Goal: Transaction & Acquisition: Download file/media

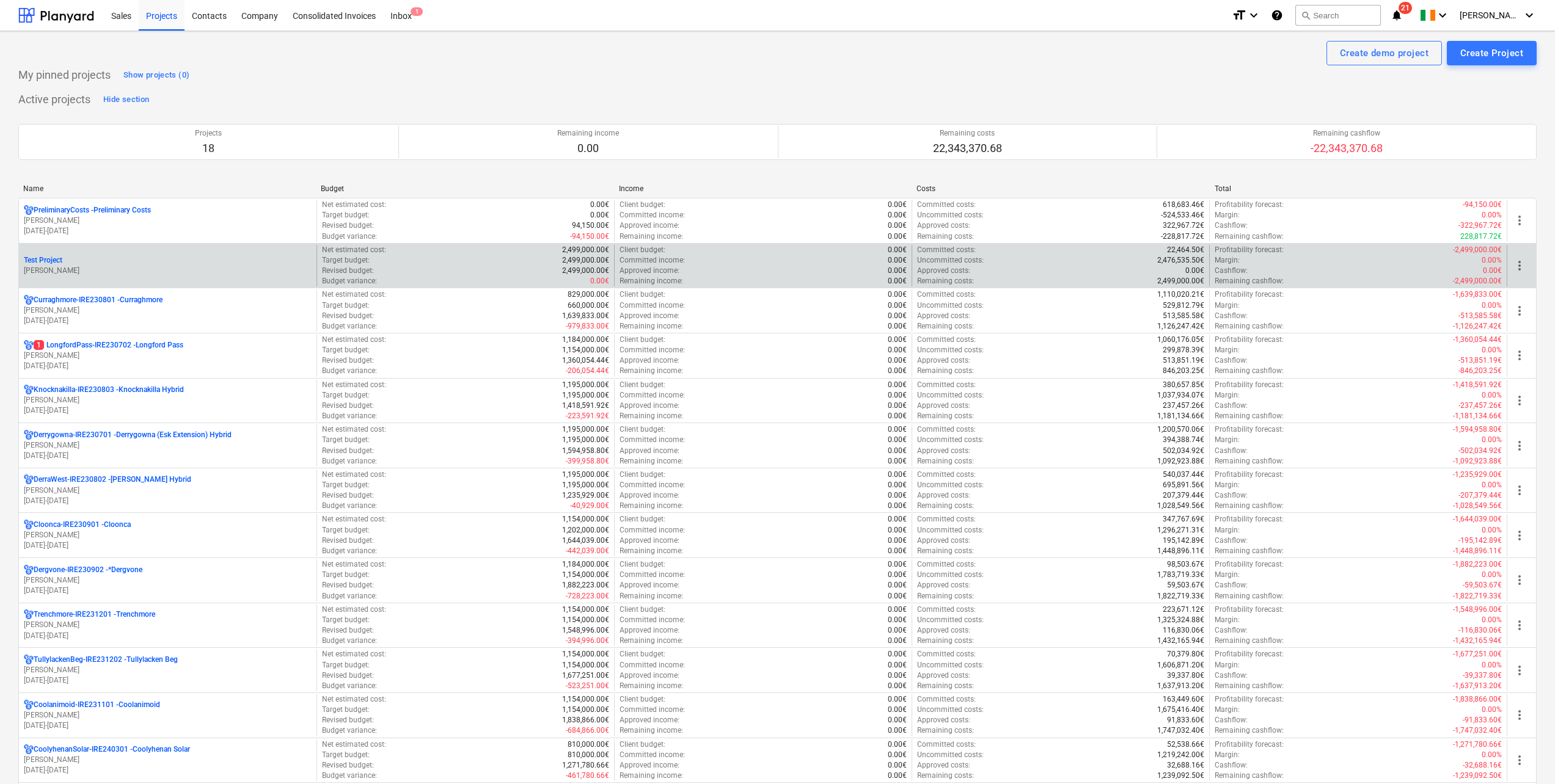
scroll to position [122, 0]
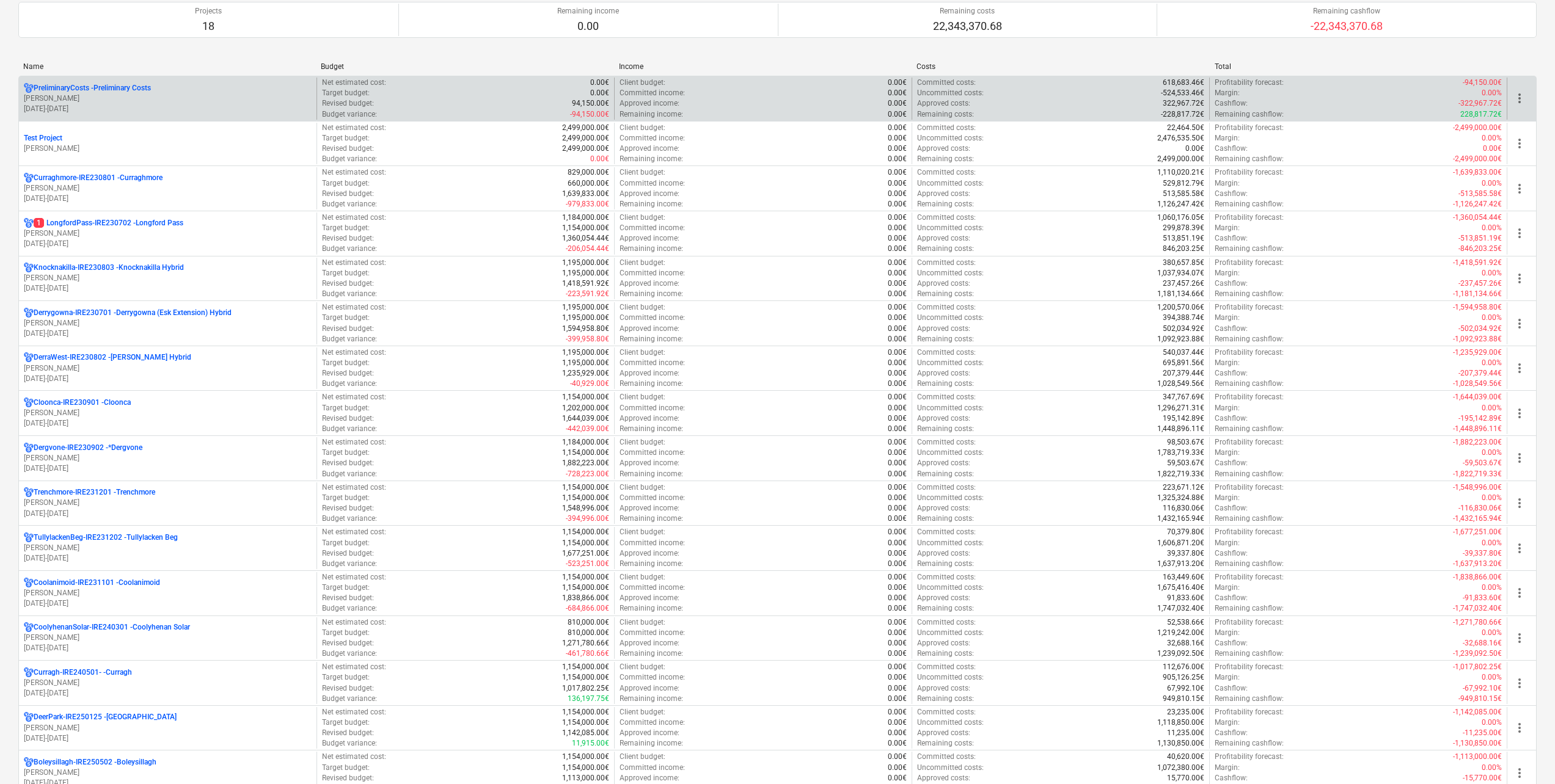
click at [104, 104] on p "[DATE] - [DATE]" at bounding box center [168, 109] width 288 height 11
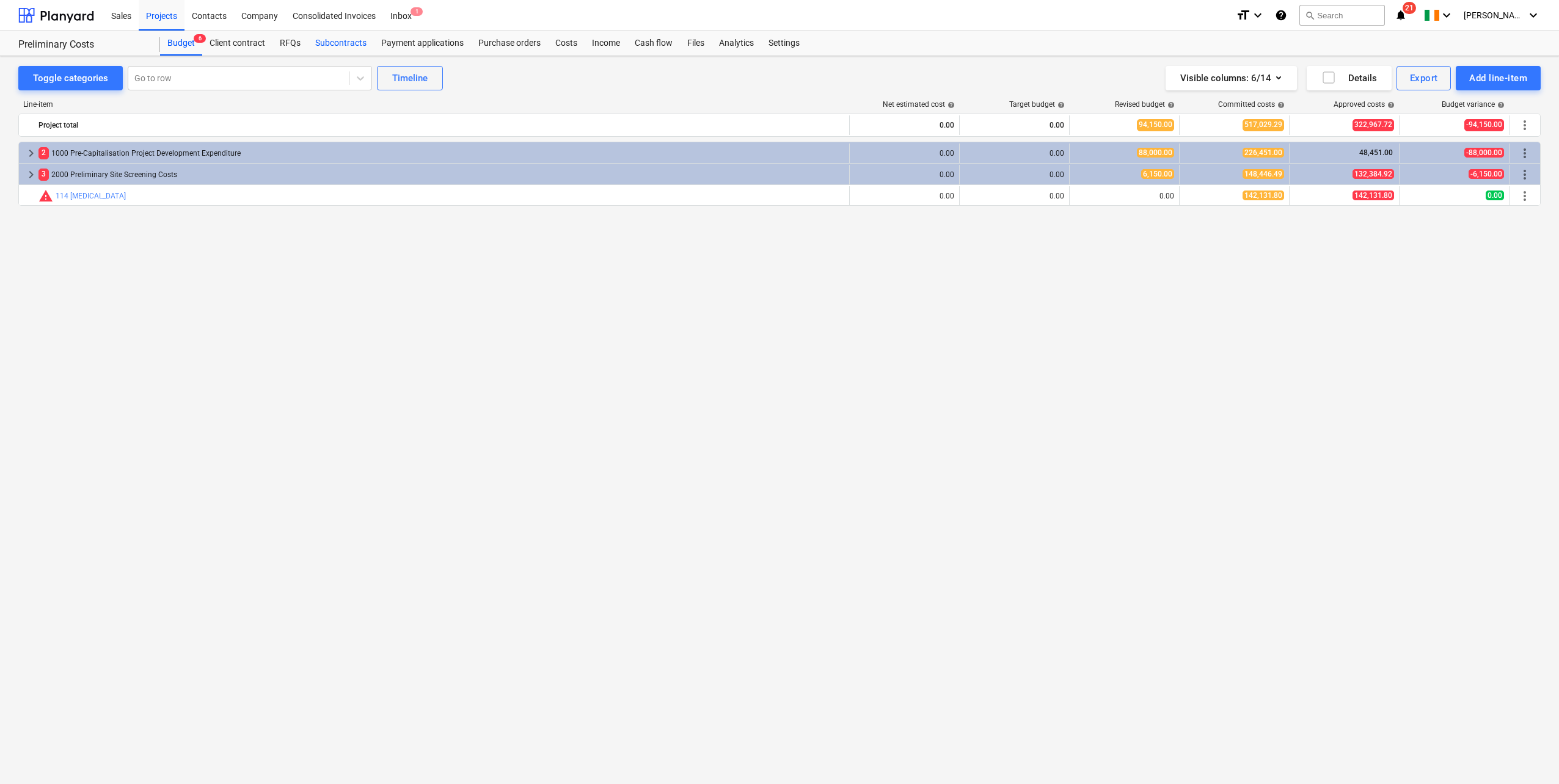
click at [332, 44] on div "Subcontracts" at bounding box center [340, 43] width 66 height 24
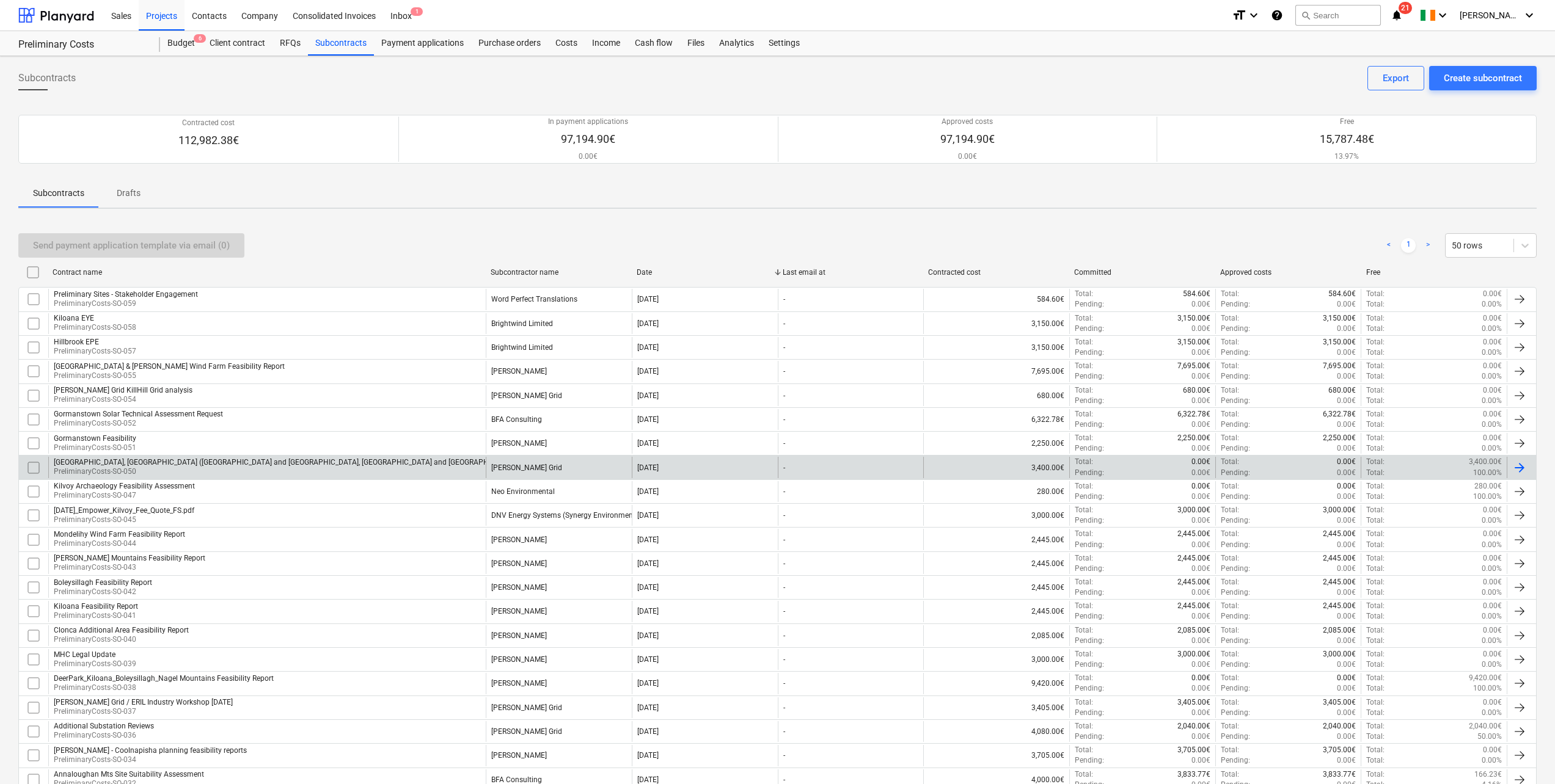
click at [227, 460] on div "[GEOGRAPHIC_DATA], [GEOGRAPHIC_DATA] ([GEOGRAPHIC_DATA] and [GEOGRAPHIC_DATA], …" at bounding box center [379, 462] width 650 height 9
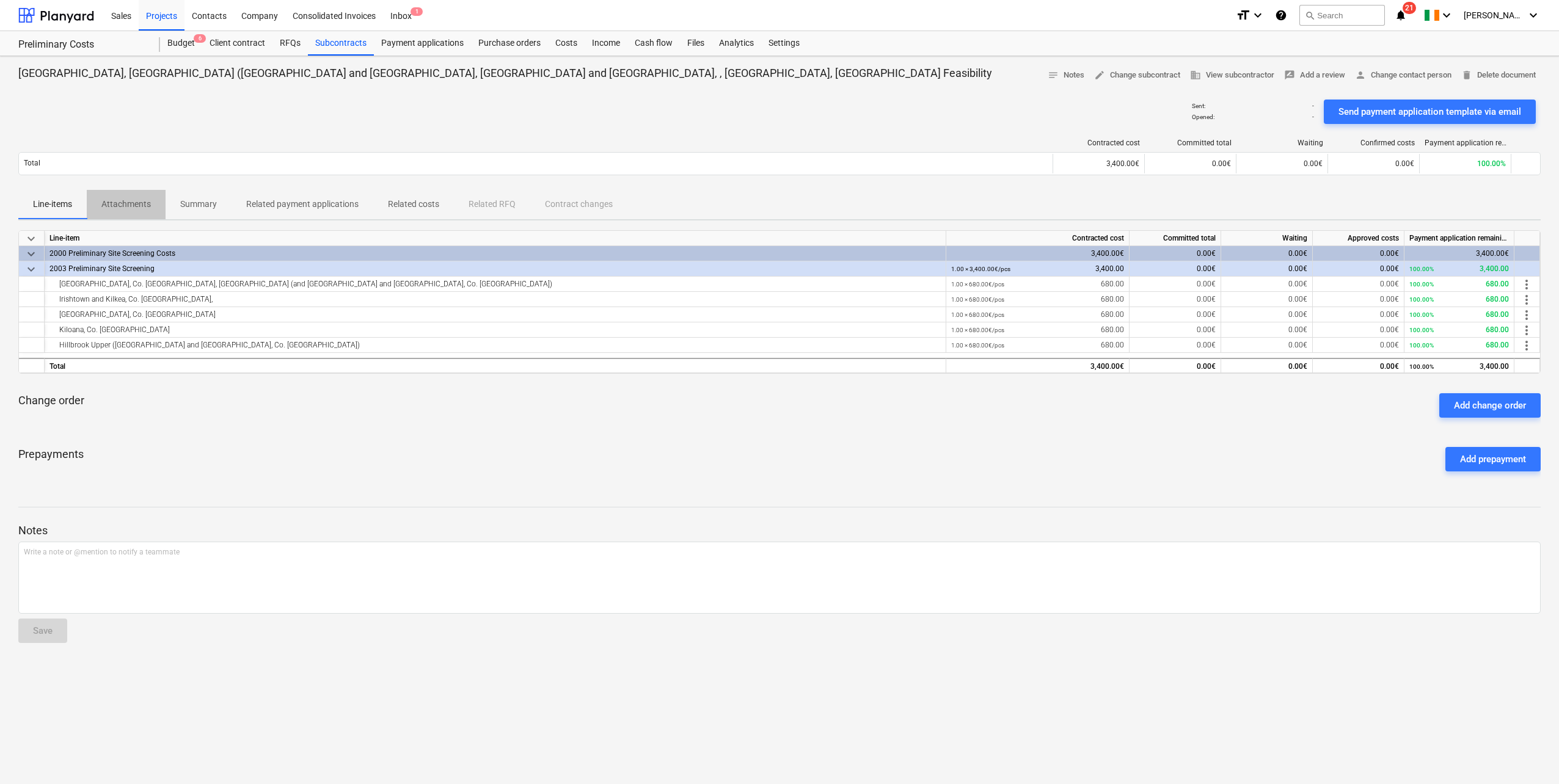
click at [123, 204] on p "Attachments" at bounding box center [126, 204] width 49 height 13
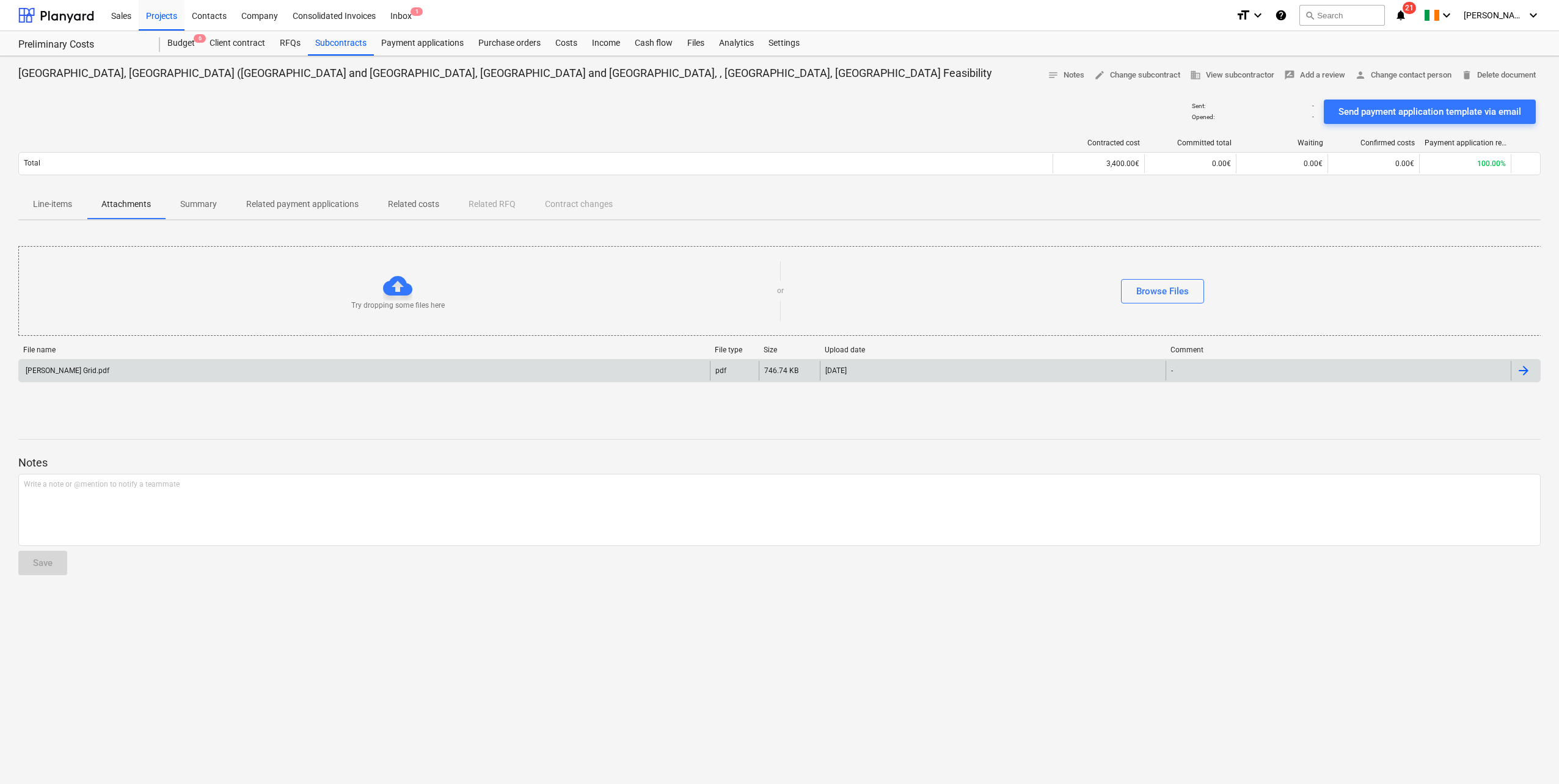
click at [150, 365] on div "[PERSON_NAME] Grid.pdf" at bounding box center [364, 371] width 691 height 20
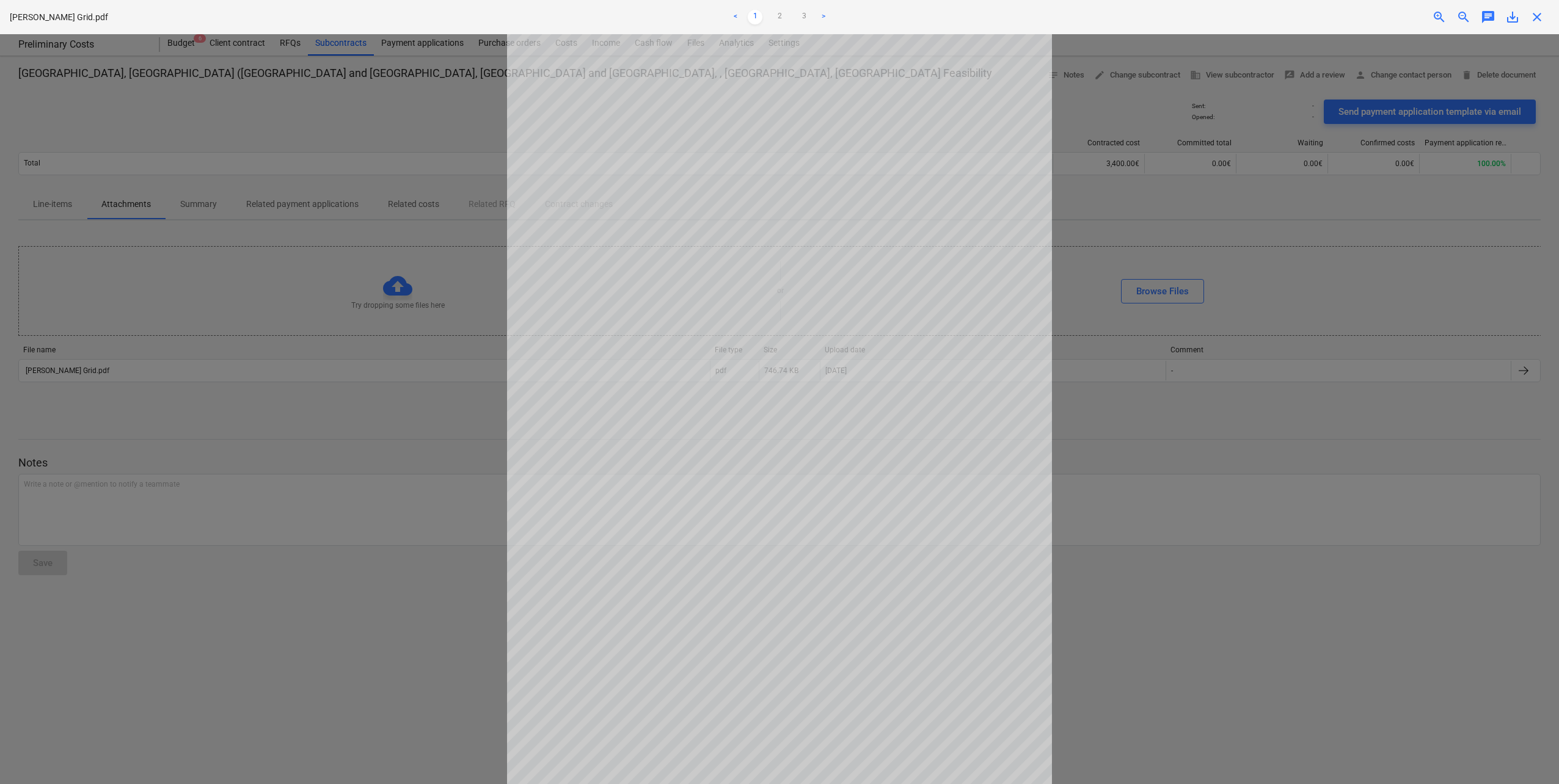
scroll to position [24, 0]
drag, startPoint x: 1546, startPoint y: 25, endPoint x: 1539, endPoint y: 22, distance: 7.6
click at [1543, 25] on div "[PERSON_NAME] Grid.pdf < 1 2 3 > zoom_in zoom_out chat 0 save_alt close" at bounding box center [780, 17] width 1559 height 34
click at [1539, 19] on span "close" at bounding box center [1537, 17] width 14 height 14
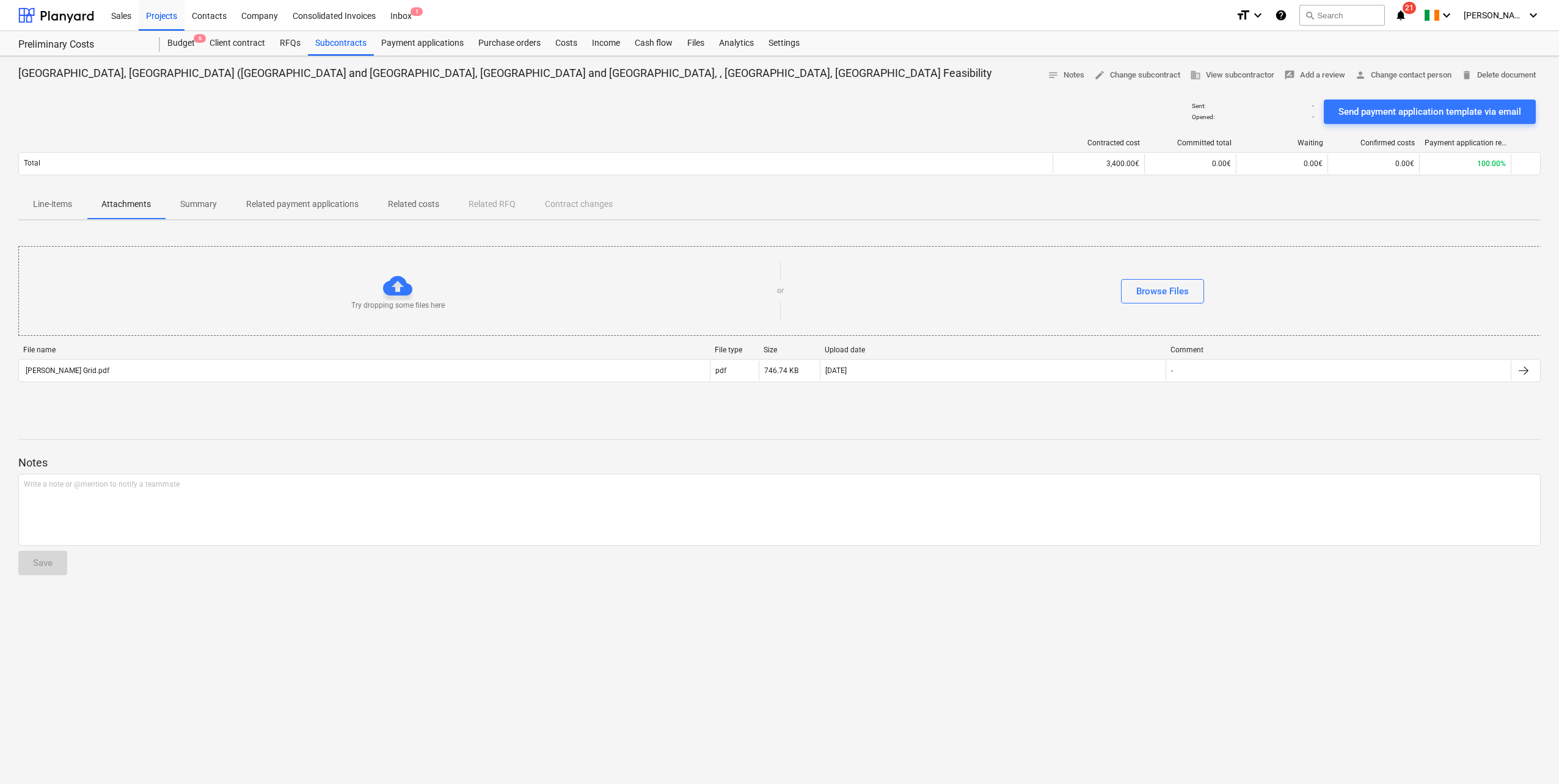
click at [58, 199] on p "Line-items" at bounding box center [52, 204] width 39 height 13
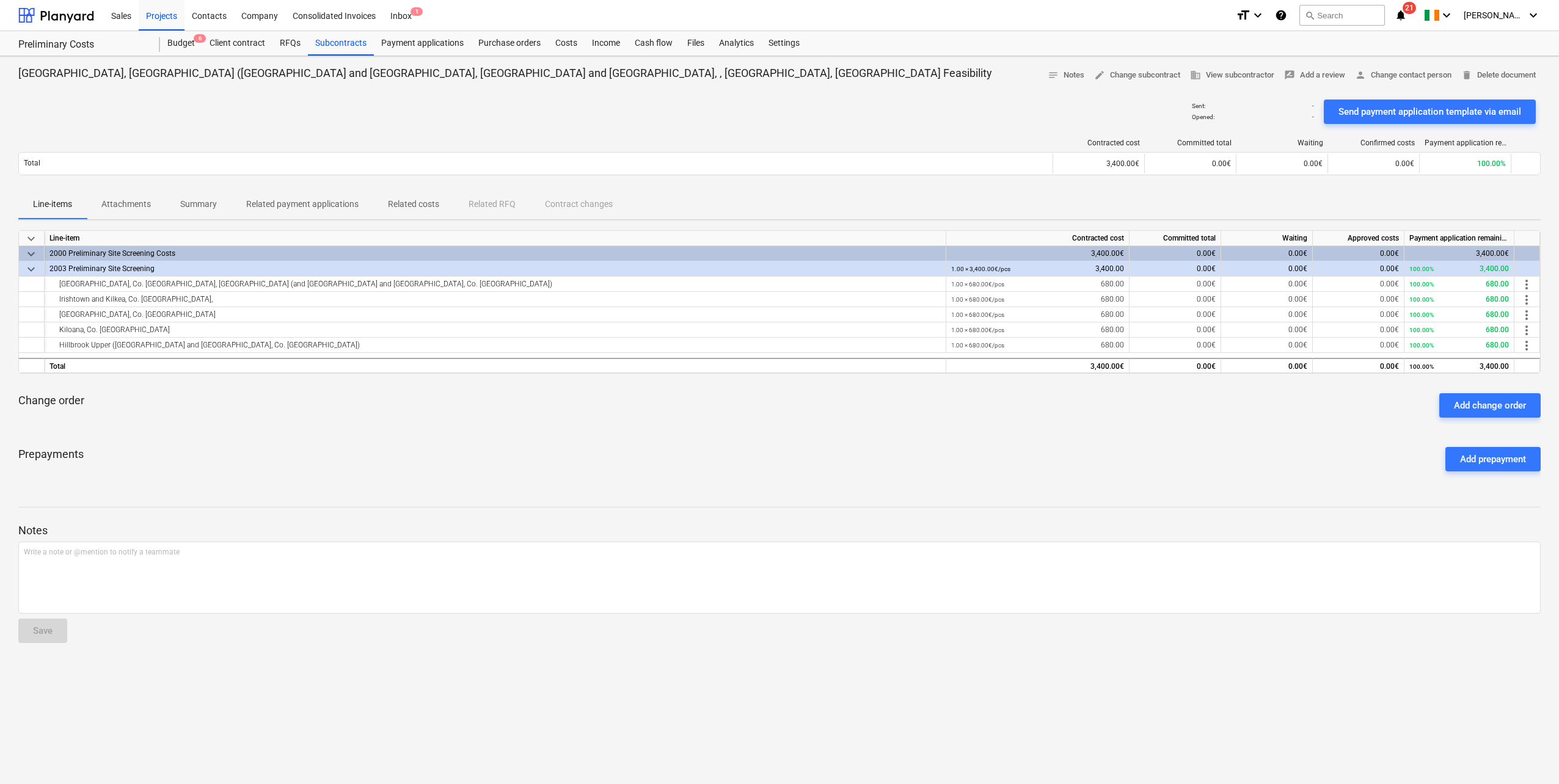
click at [122, 198] on p "Attachments" at bounding box center [126, 204] width 49 height 13
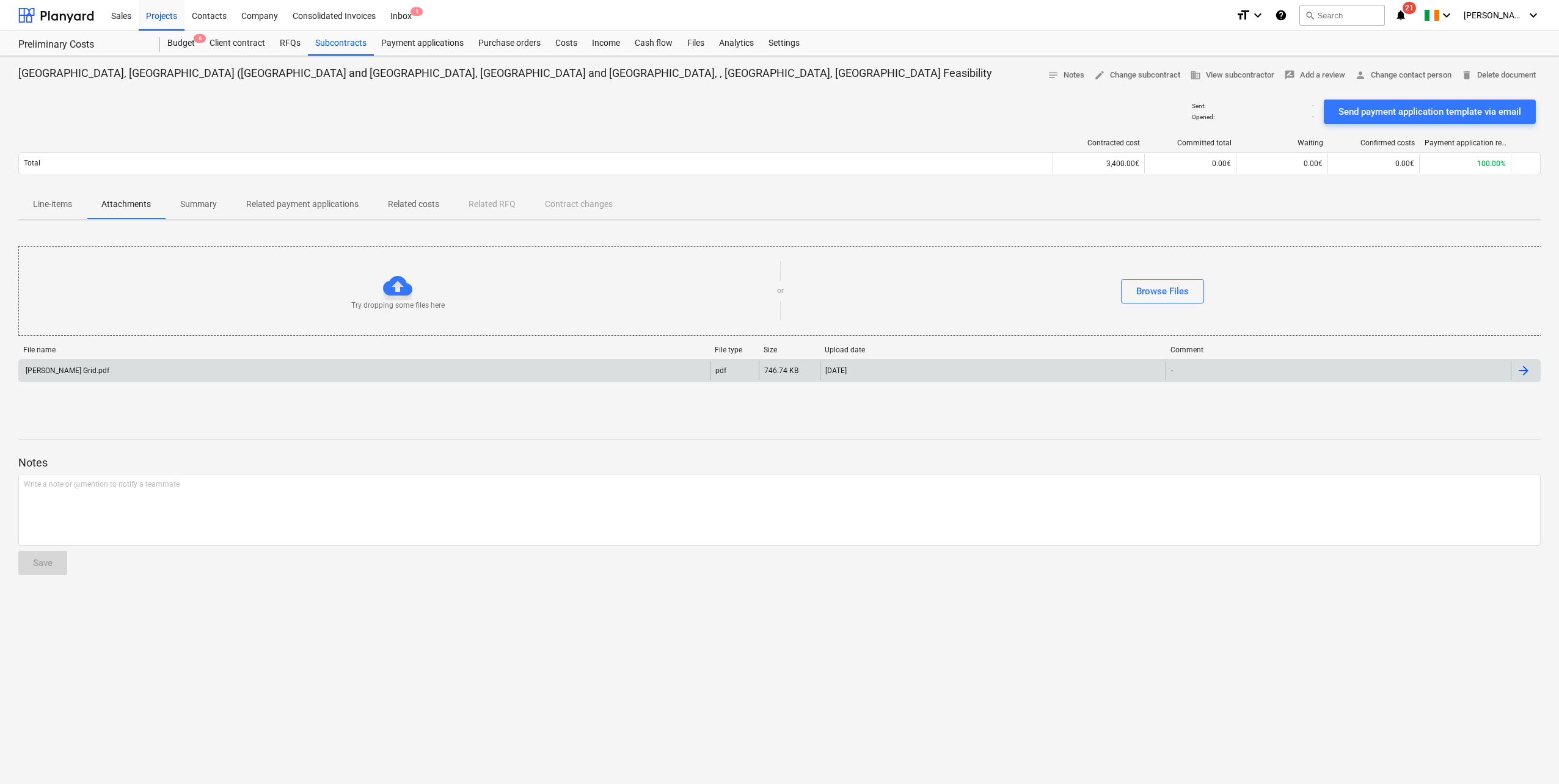
click at [142, 373] on div "[PERSON_NAME] Grid.pdf" at bounding box center [364, 371] width 691 height 20
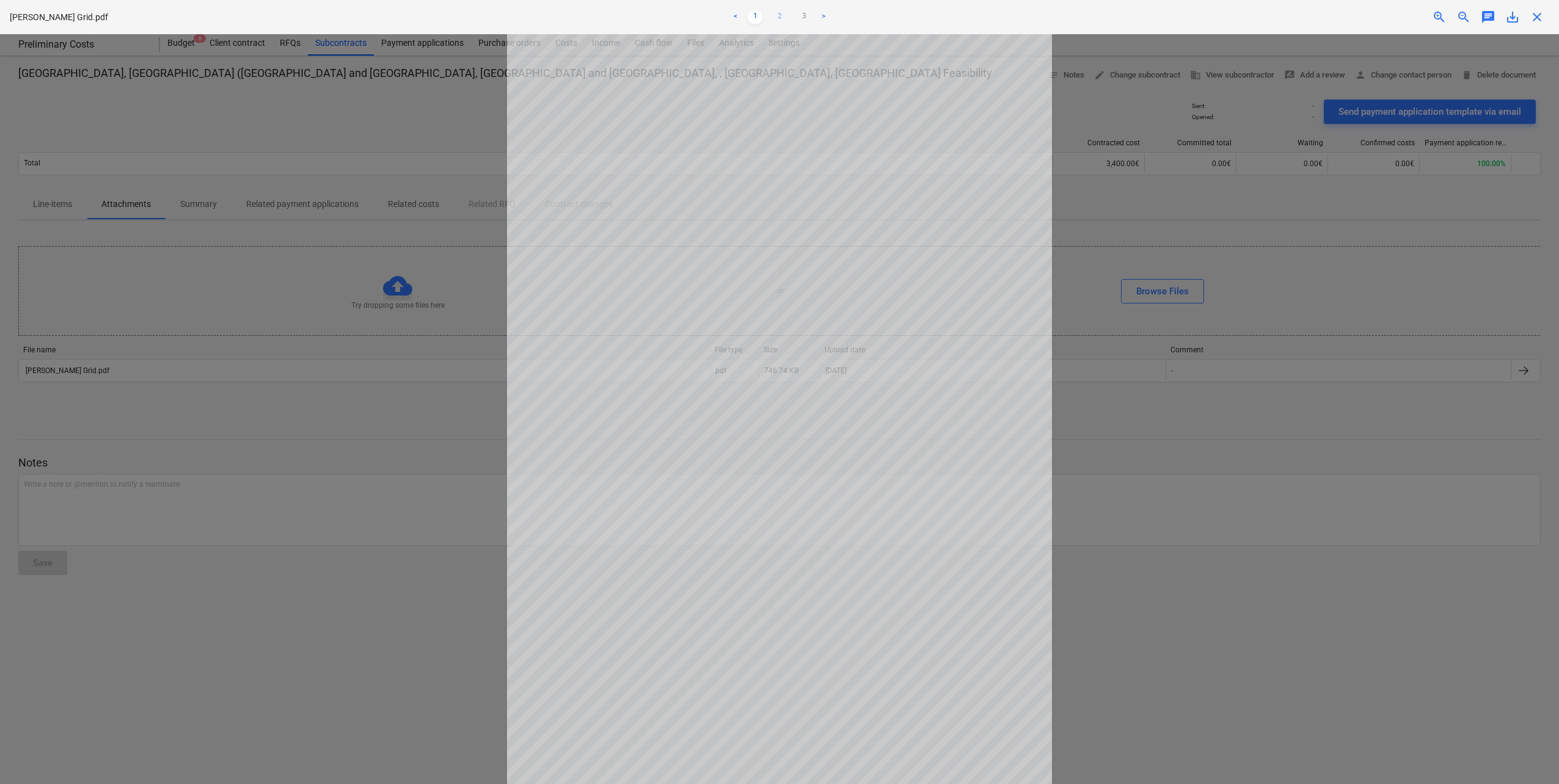
click at [783, 13] on link "2" at bounding box center [780, 17] width 14 height 14
click at [1510, 13] on span "save_alt" at bounding box center [1512, 17] width 14 height 14
drag, startPoint x: 1535, startPoint y: 13, endPoint x: 1493, endPoint y: 18, distance: 42.3
click at [1535, 14] on span "close" at bounding box center [1537, 17] width 14 height 14
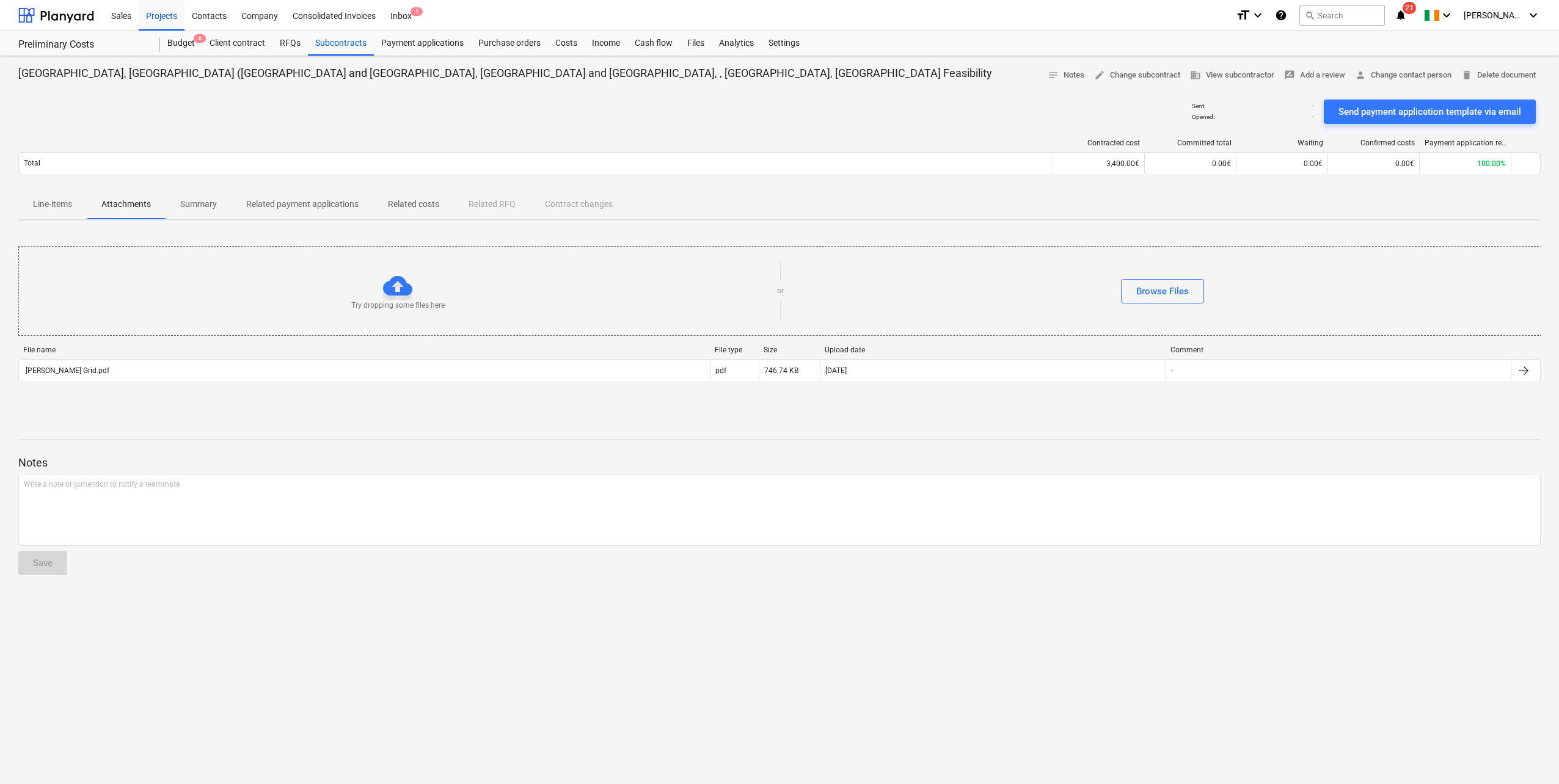
click at [58, 205] on p "Line-items" at bounding box center [52, 204] width 39 height 13
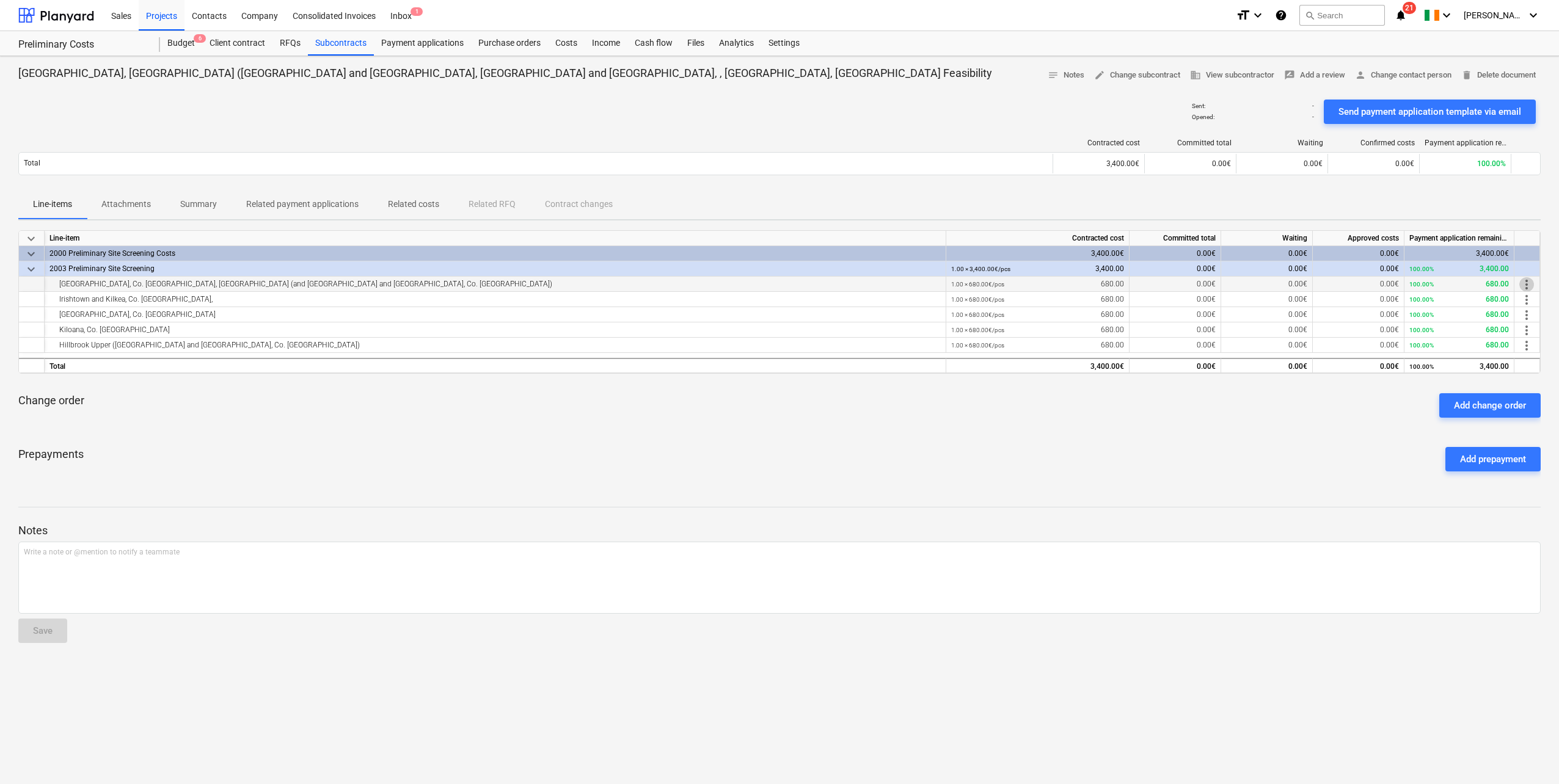
click at [1523, 282] on span "more_vert" at bounding box center [1527, 285] width 14 height 14
click at [1532, 284] on li "Edit" at bounding box center [1531, 285] width 36 height 28
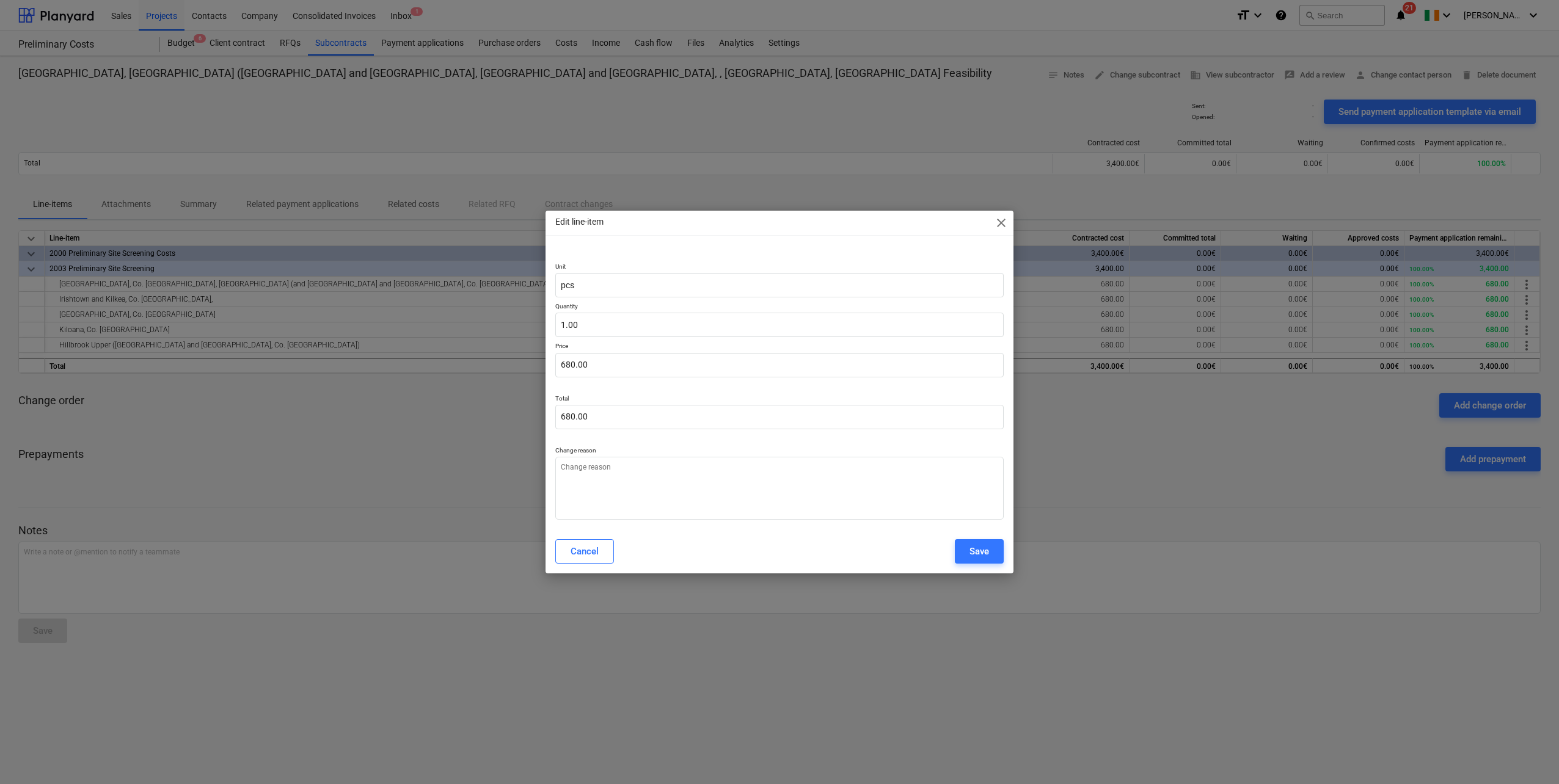
type textarea "x"
click at [992, 221] on div "Edit line-item close" at bounding box center [780, 223] width 468 height 24
click at [1001, 221] on span "close" at bounding box center [1001, 223] width 14 height 14
